Goal: Find specific page/section: Find specific page/section

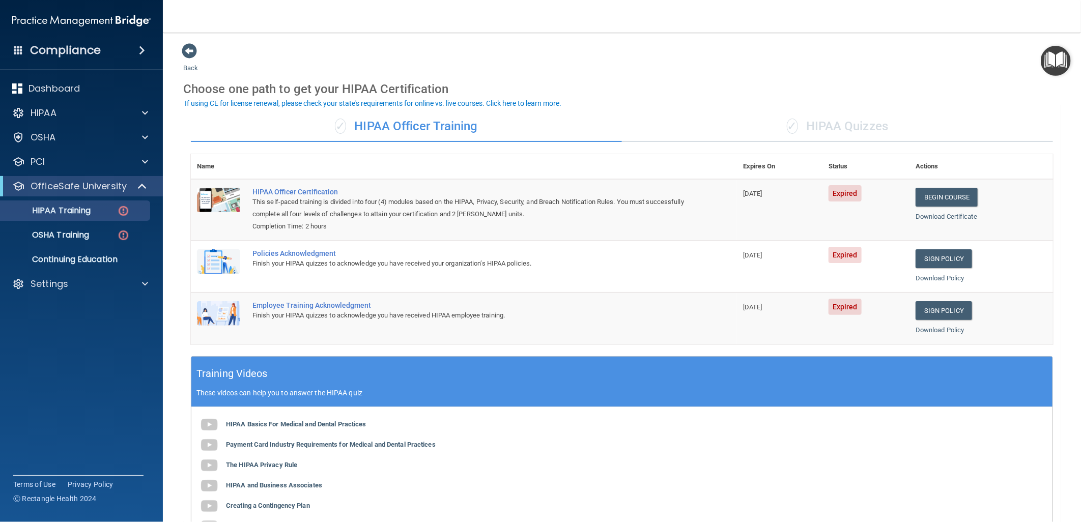
click at [837, 118] on div "✓ HIPAA Quizzes" at bounding box center [837, 126] width 431 height 31
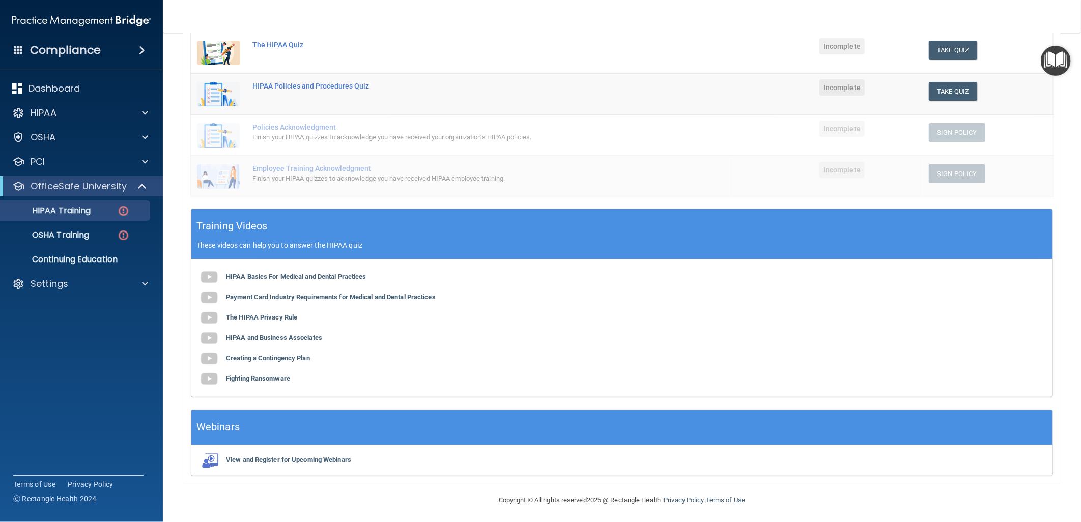
scroll to position [189, 0]
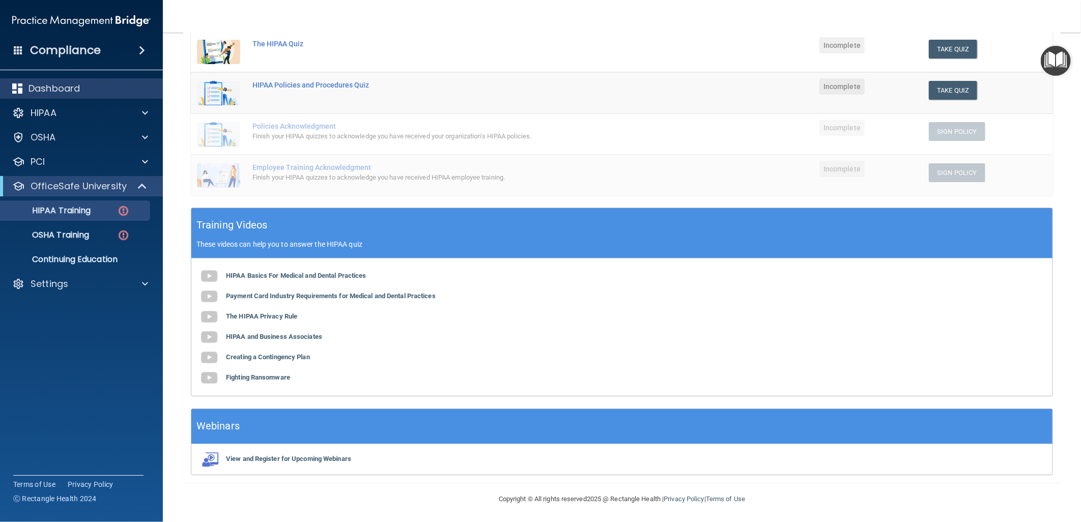
click at [102, 94] on div "Dashboard" at bounding box center [81, 88] width 163 height 20
click at [120, 107] on div "HIPAA" at bounding box center [68, 113] width 126 height 12
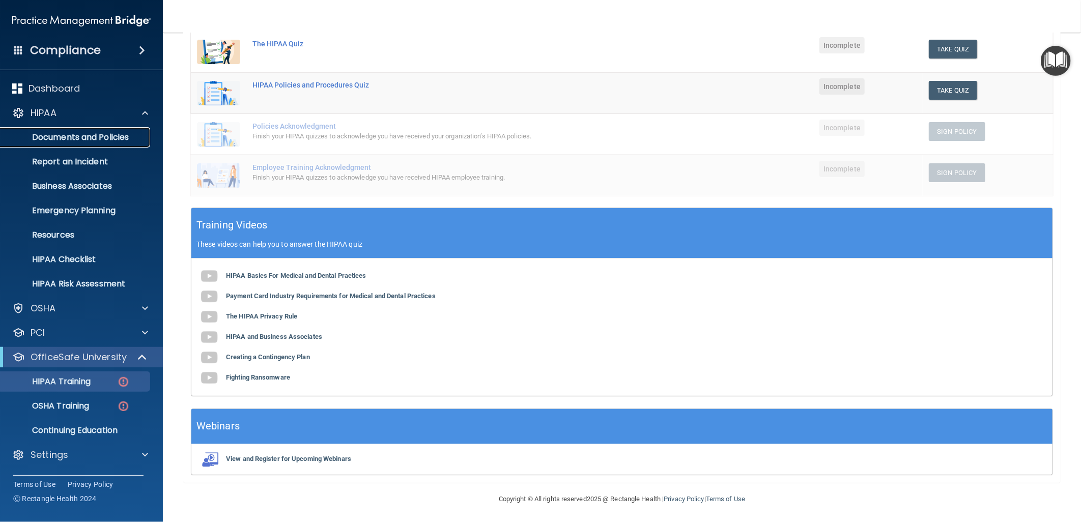
click at [121, 140] on p "Documents and Policies" at bounding box center [76, 137] width 139 height 10
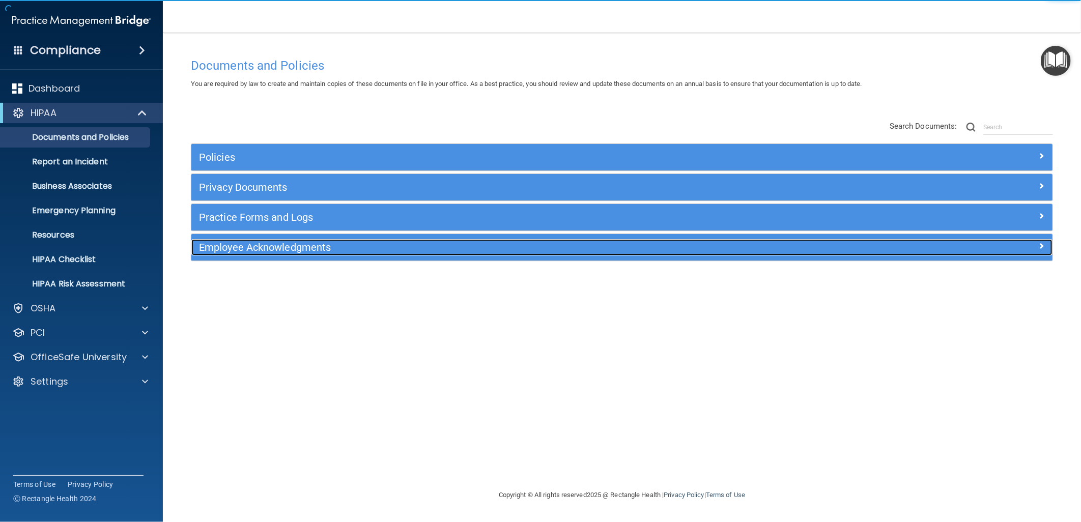
click at [360, 240] on div "Employee Acknowledgments" at bounding box center [514, 247] width 646 height 16
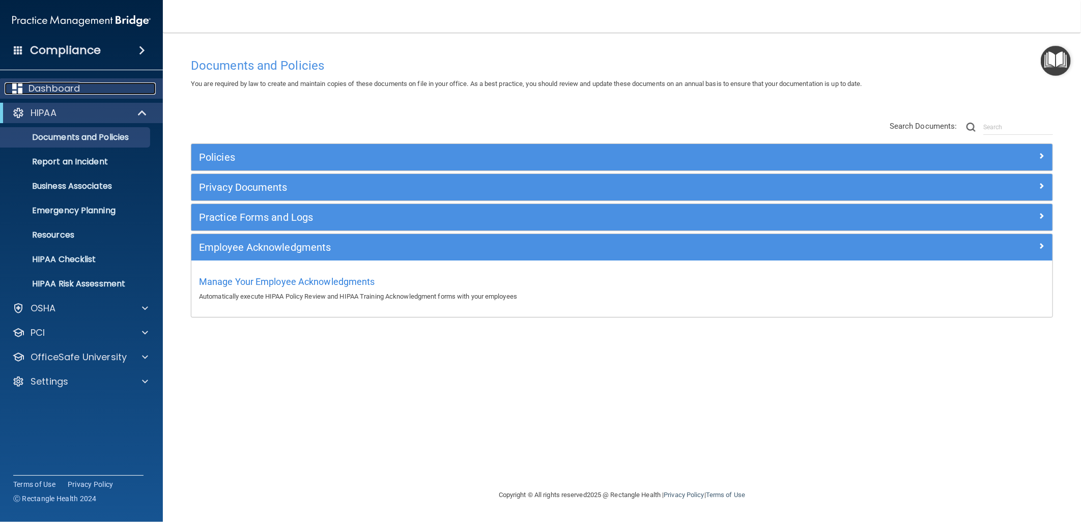
click at [74, 90] on p "Dashboard" at bounding box center [53, 88] width 51 height 12
